Goal: Communication & Community: Answer question/provide support

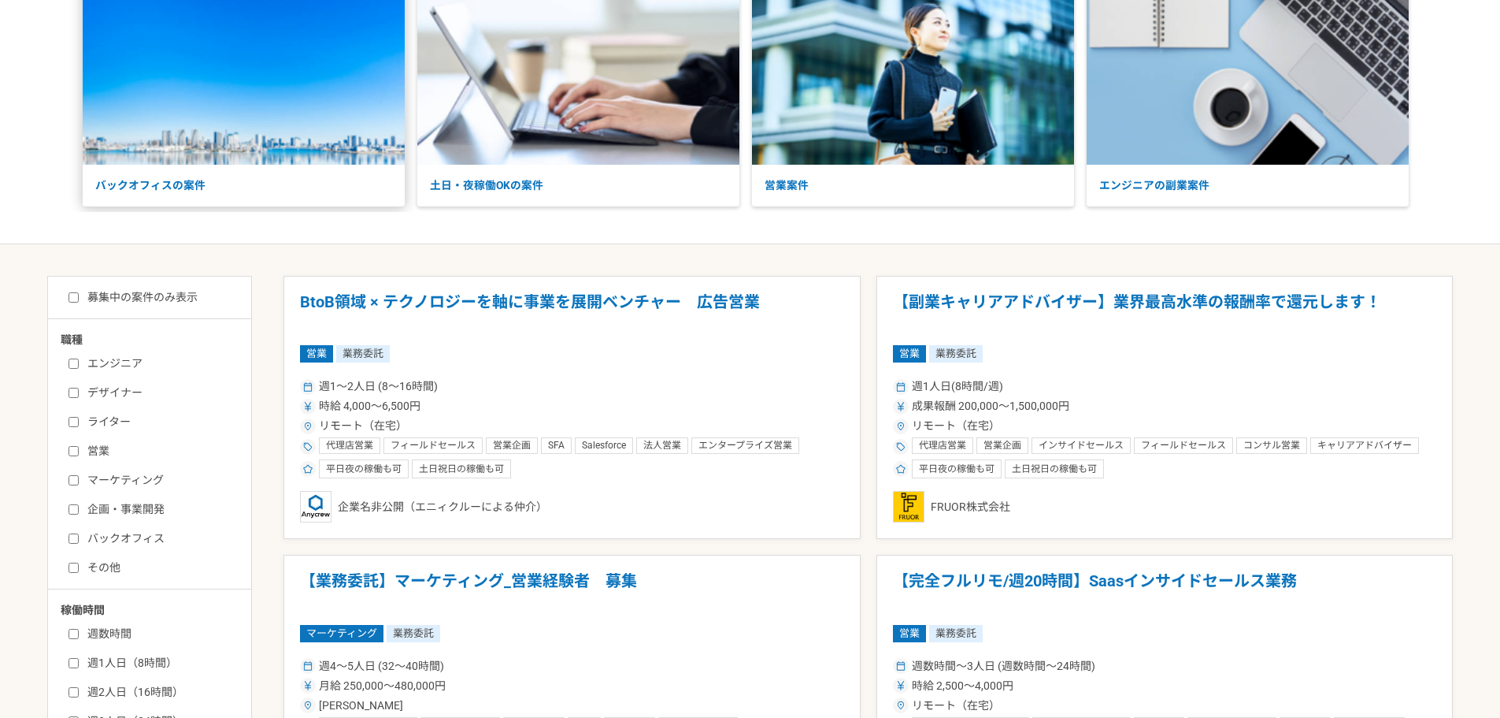
scroll to position [136, 0]
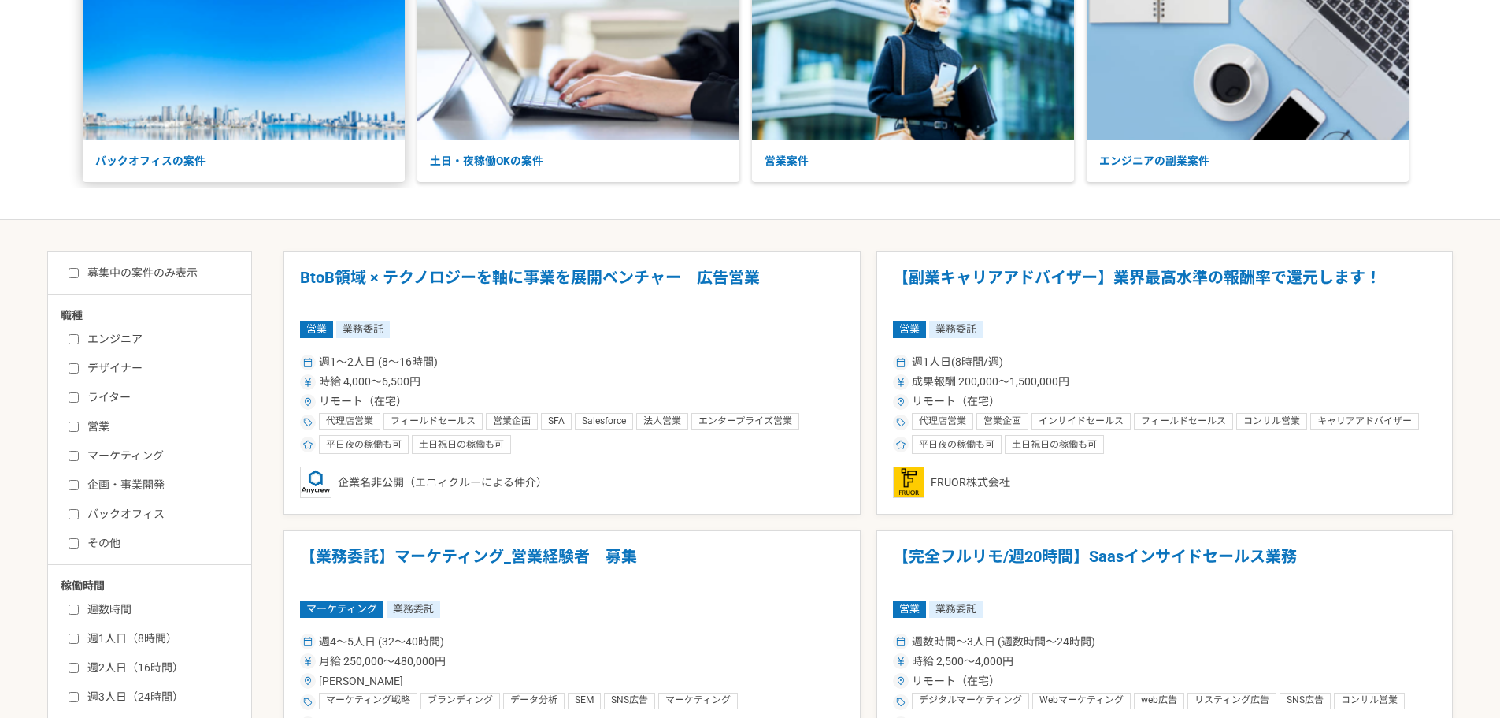
click at [169, 91] on img at bounding box center [244, 49] width 322 height 181
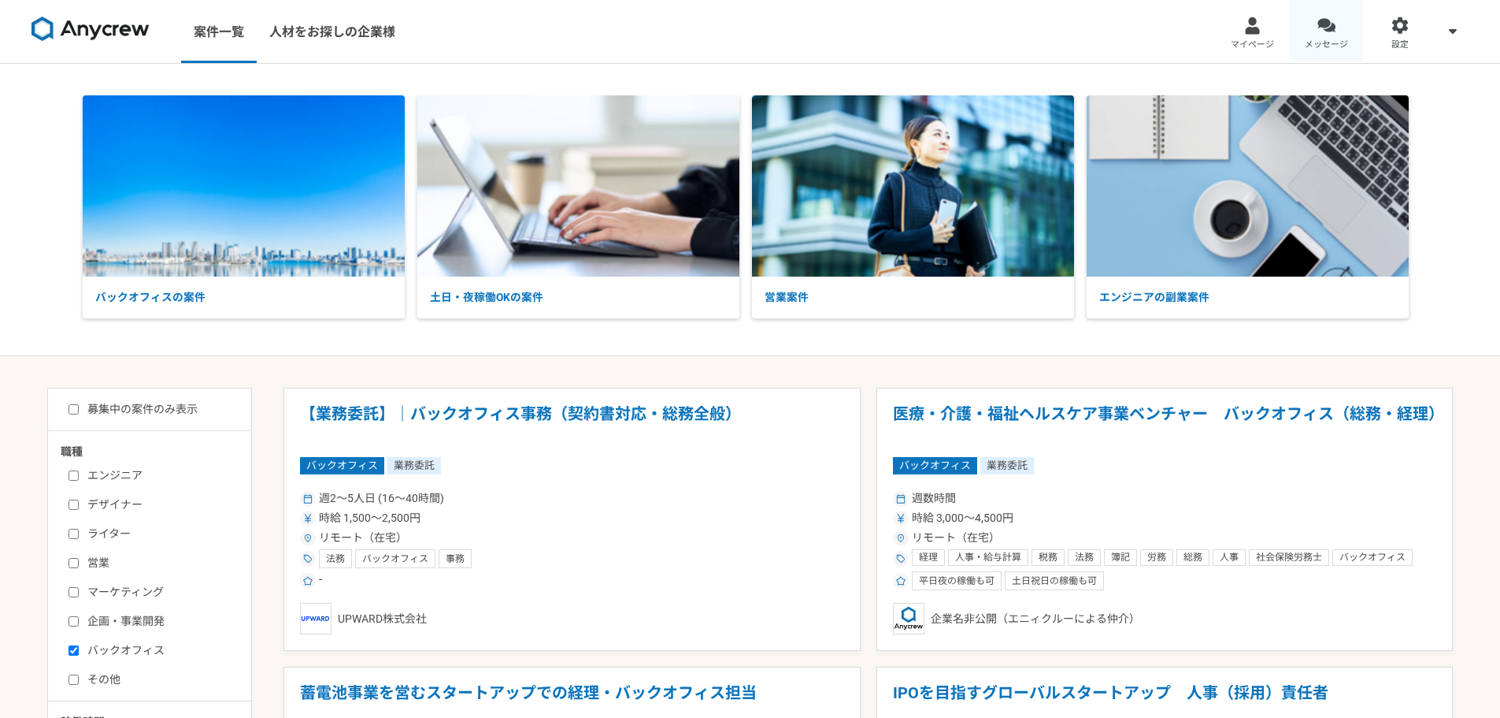
click at [1333, 46] on span "メッセージ" at bounding box center [1326, 45] width 43 height 13
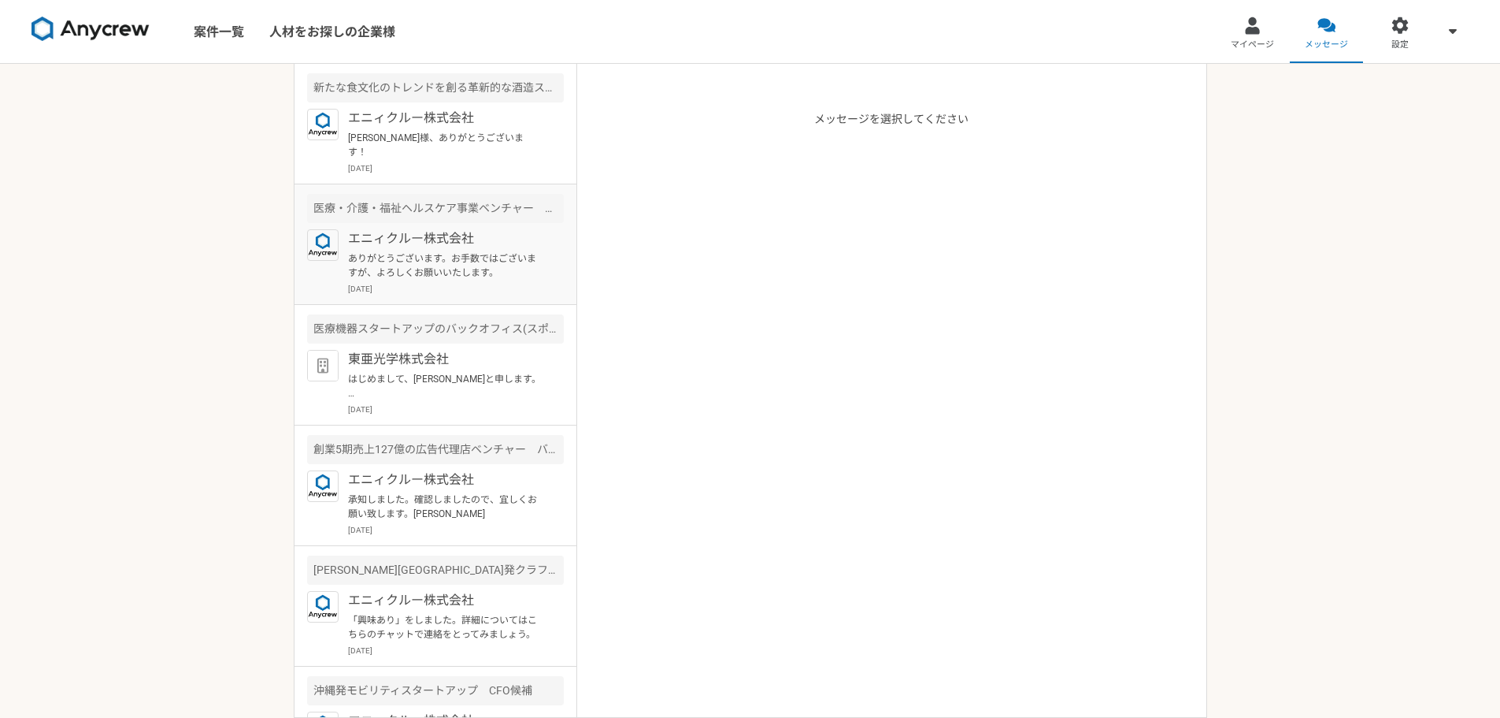
click at [423, 251] on p "ありがとうございます。お手数ではございますが、よろしくお願いいたします。" at bounding box center [445, 265] width 195 height 28
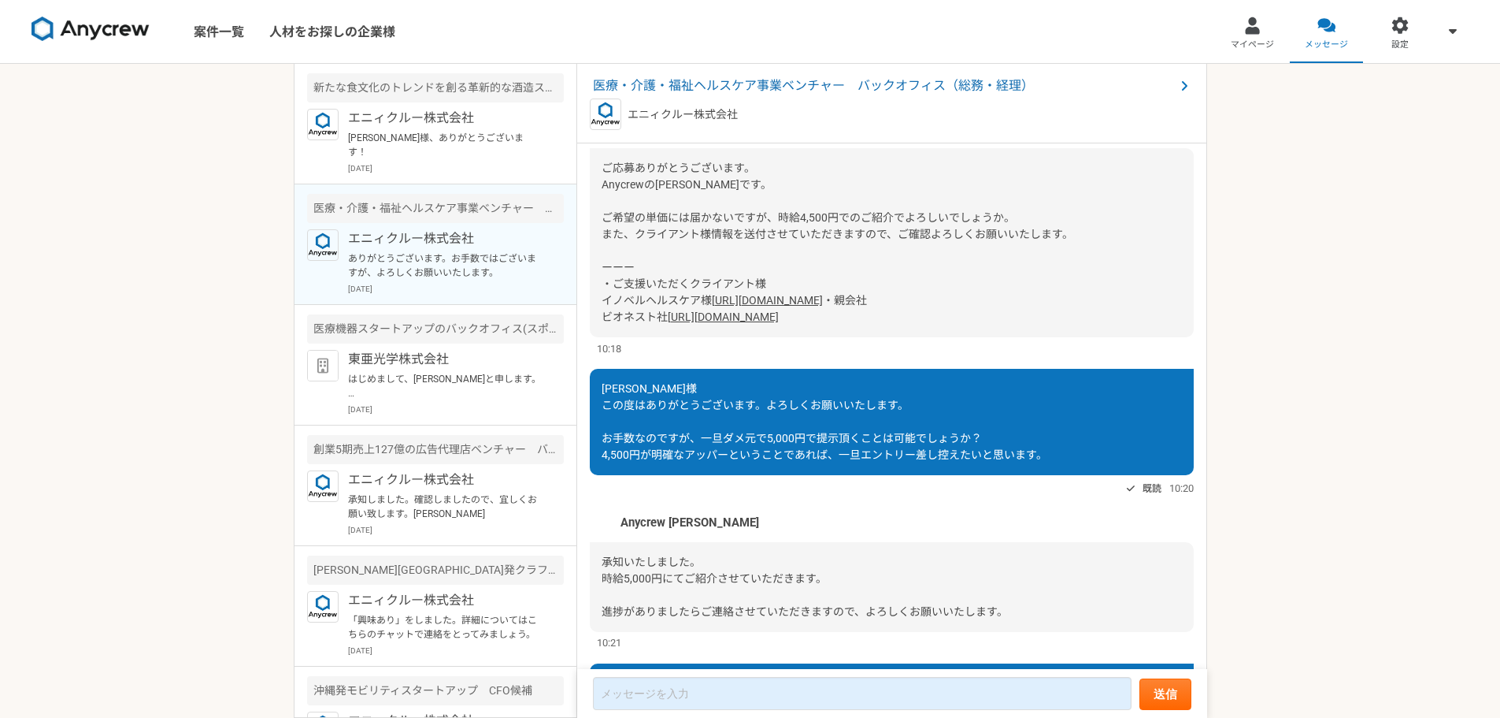
scroll to position [191, 0]
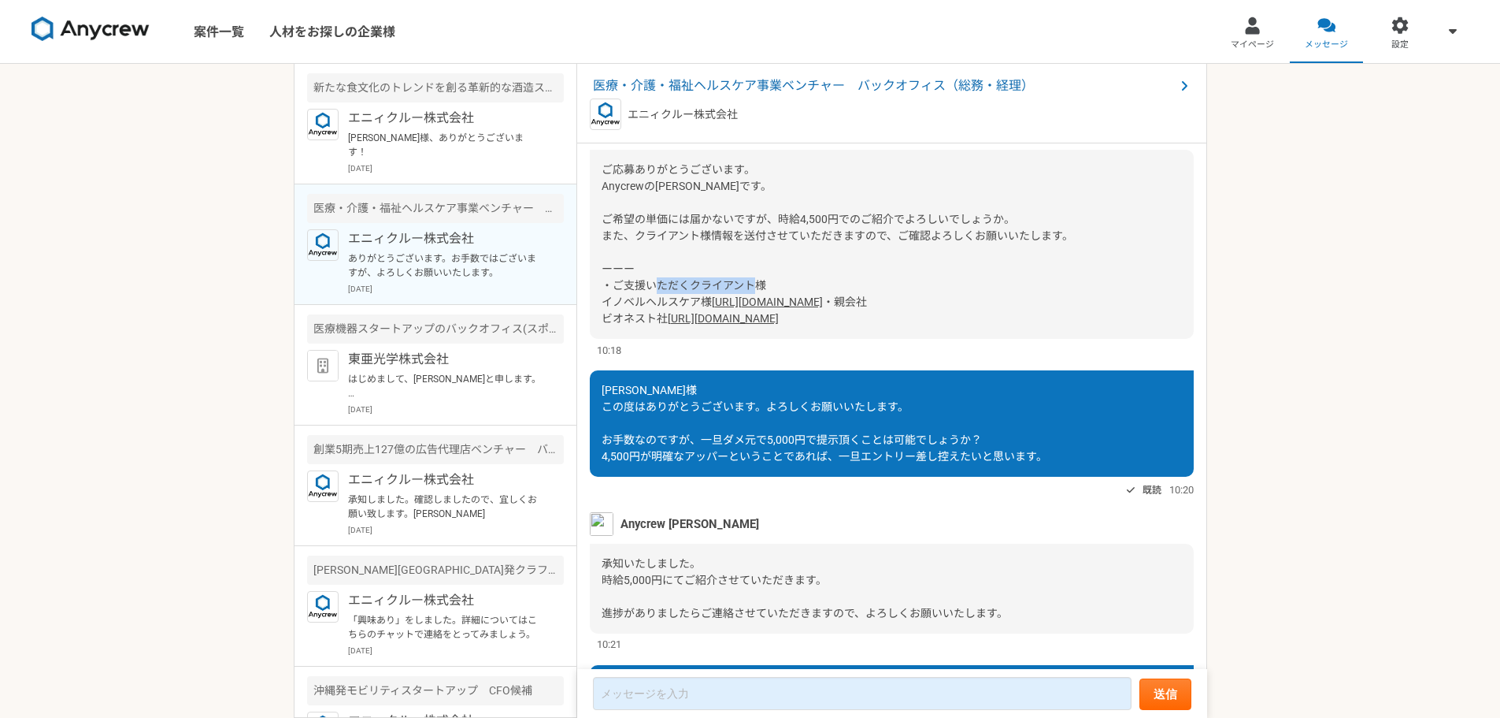
drag, startPoint x: 599, startPoint y: 301, endPoint x: 700, endPoint y: 302, distance: 100.8
click at [700, 302] on div "ご応募ありがとうございます。 Anycrewの齊藤です。 ご希望の単価には届かないですが、時給4,500円でのご紹介でよろしいでしょうか。 また、クライアント…" at bounding box center [892, 244] width 604 height 189
copy span "イノベルヘルスケア"
click at [753, 462] on span "齊藤様 この度はありがとうございます。よろしくお願いいたします。 お手数なのですが、一旦ダメ元で5,000円で提示頂くことは可能でしょうか？ 4,500円が明…" at bounding box center [825, 423] width 446 height 79
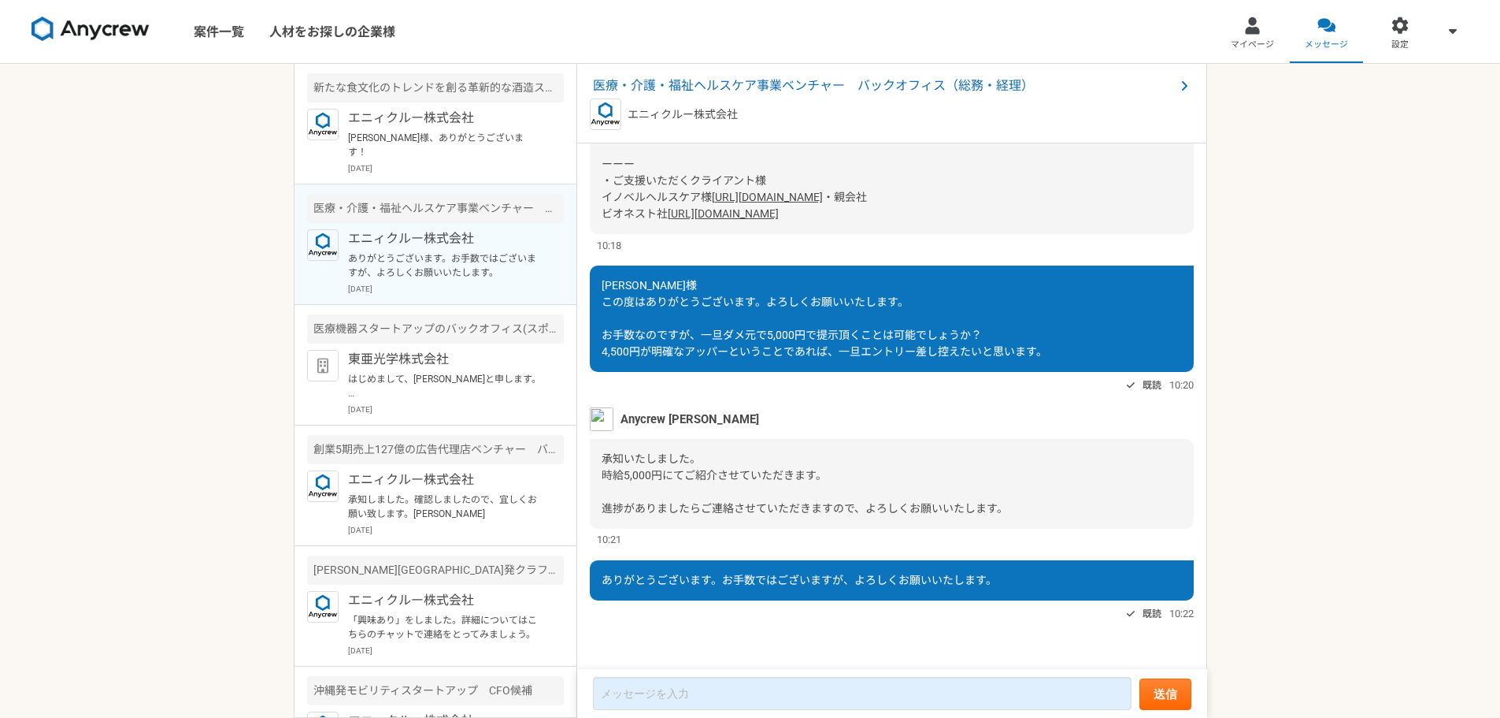
scroll to position [362, 0]
